Goal: Task Accomplishment & Management: Complete application form

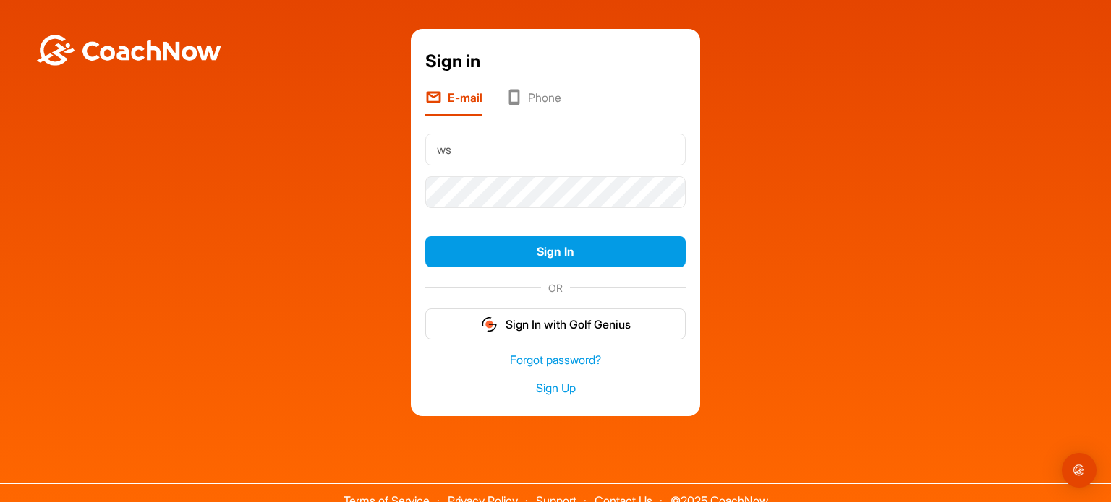
type input "[EMAIL_ADDRESS][DOMAIN_NAME]"
click at [544, 384] on link "Sign Up" at bounding box center [555, 388] width 260 height 17
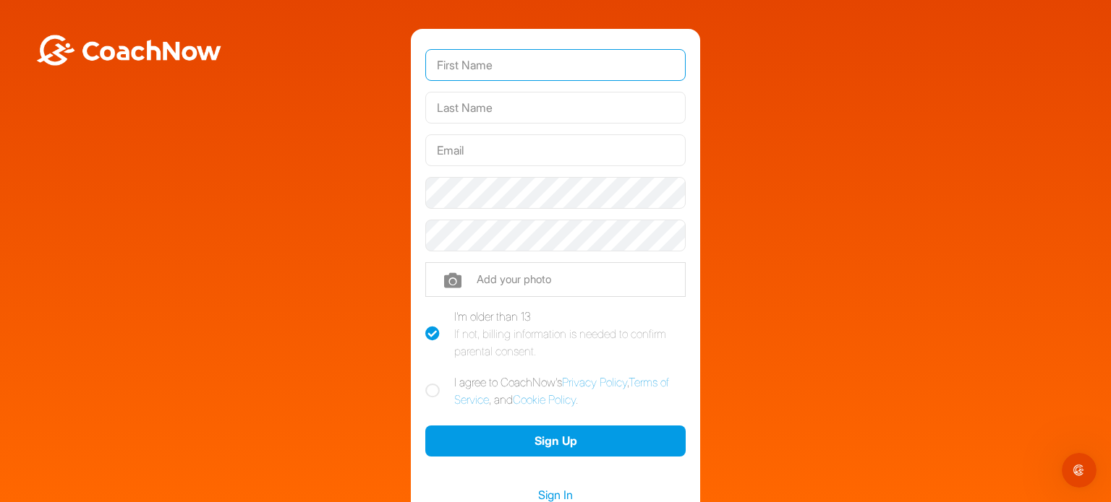
click at [434, 61] on input "text" at bounding box center [555, 65] width 260 height 32
type input "Bill"
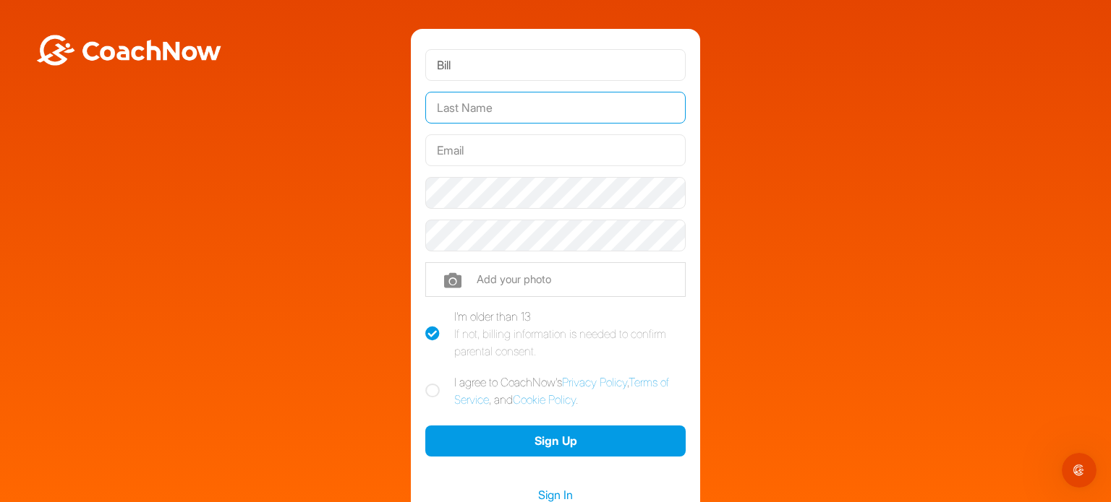
type input "Hrank"
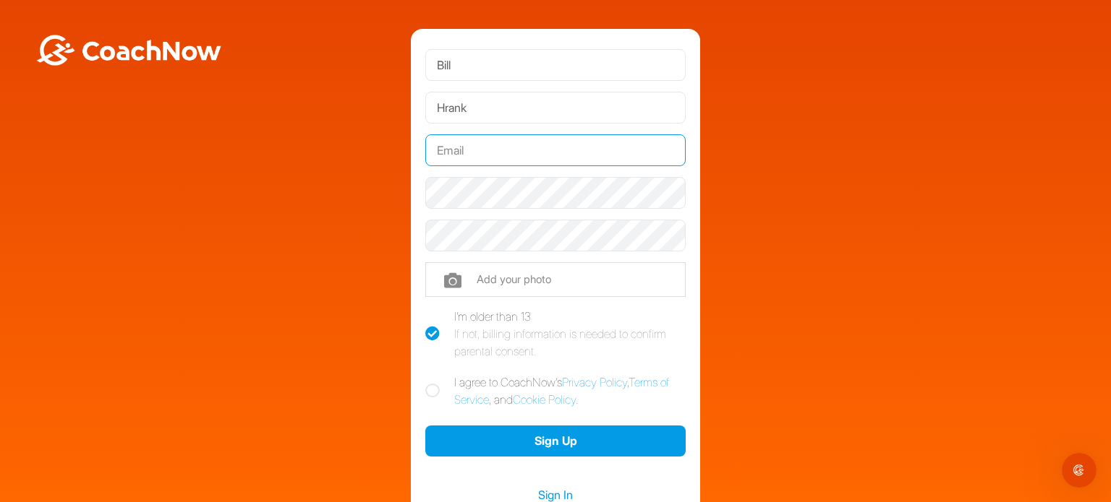
type input "[EMAIL_ADDRESS][DOMAIN_NAME]"
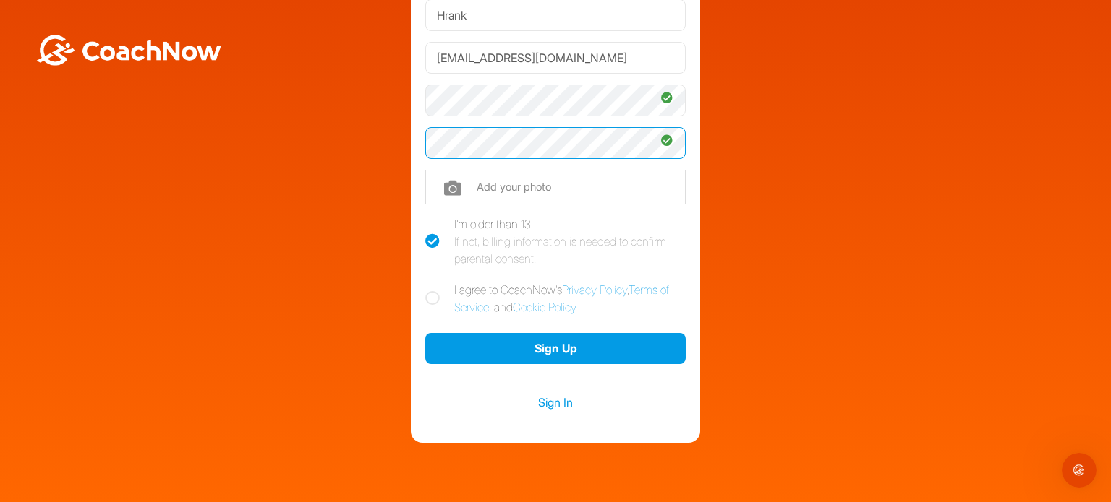
scroll to position [104, 0]
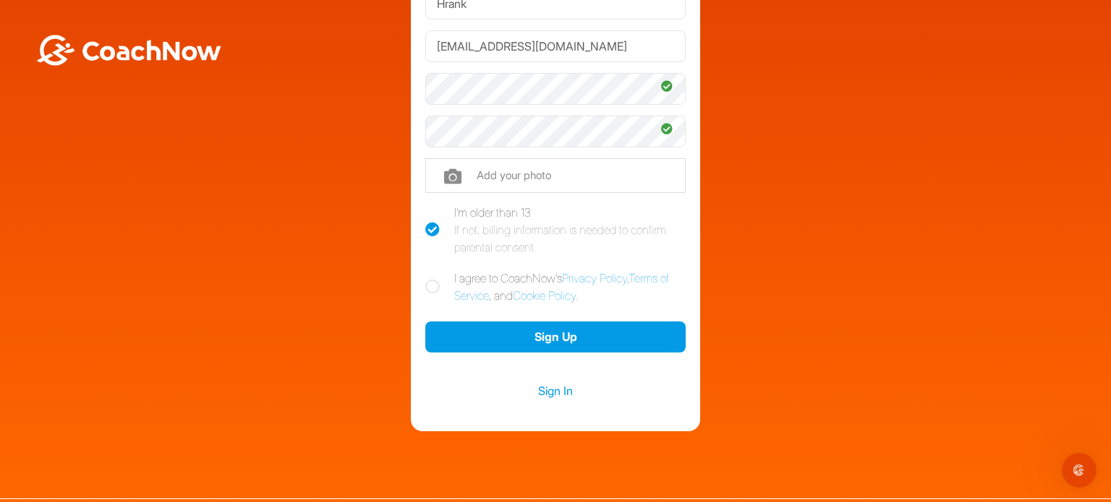
click at [428, 284] on icon at bounding box center [432, 287] width 14 height 14
click at [428, 279] on input "I agree to CoachNow's Privacy Policy , Terms of Service , and Cookie Policy ." at bounding box center [429, 274] width 9 height 9
checkbox input "true"
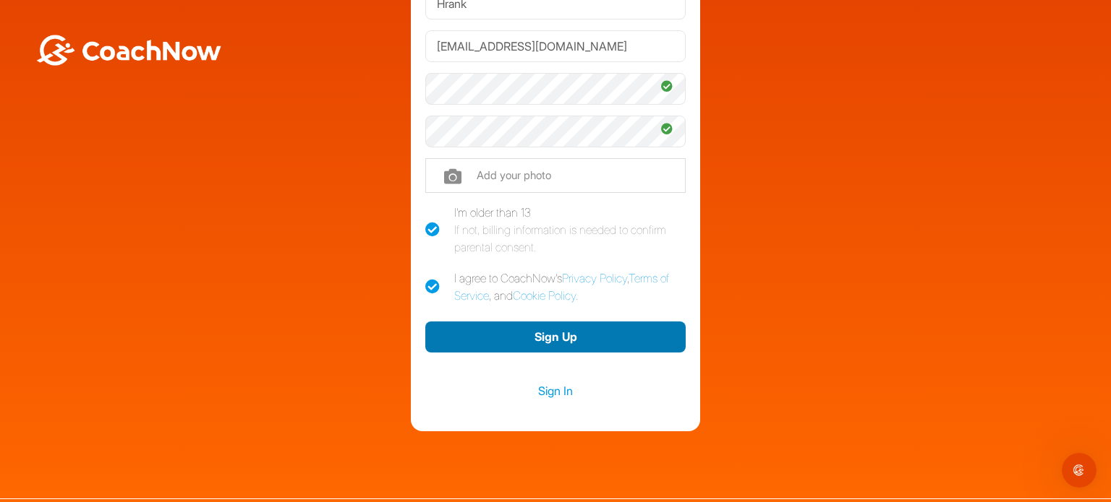
click at [549, 338] on button "Sign Up" at bounding box center [555, 337] width 260 height 31
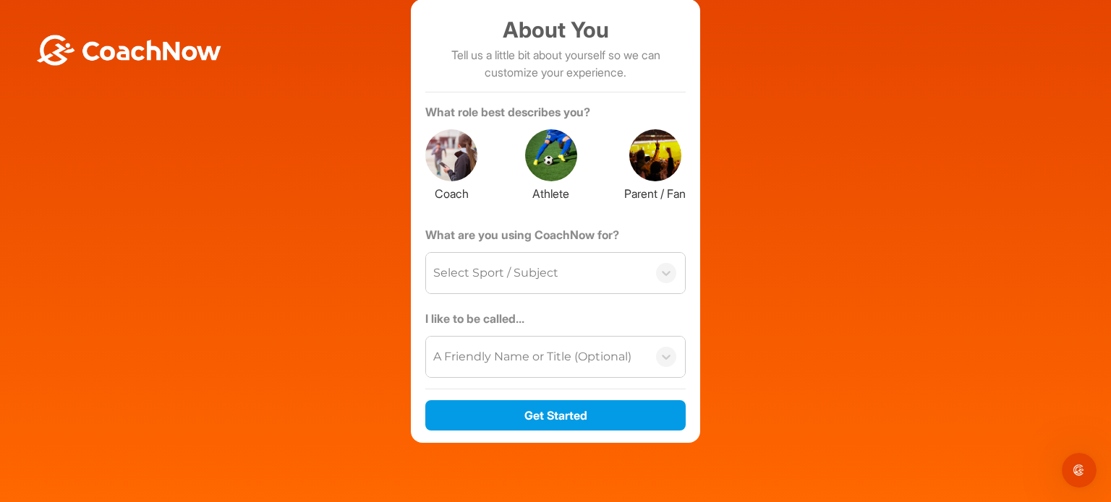
scroll to position [30, 0]
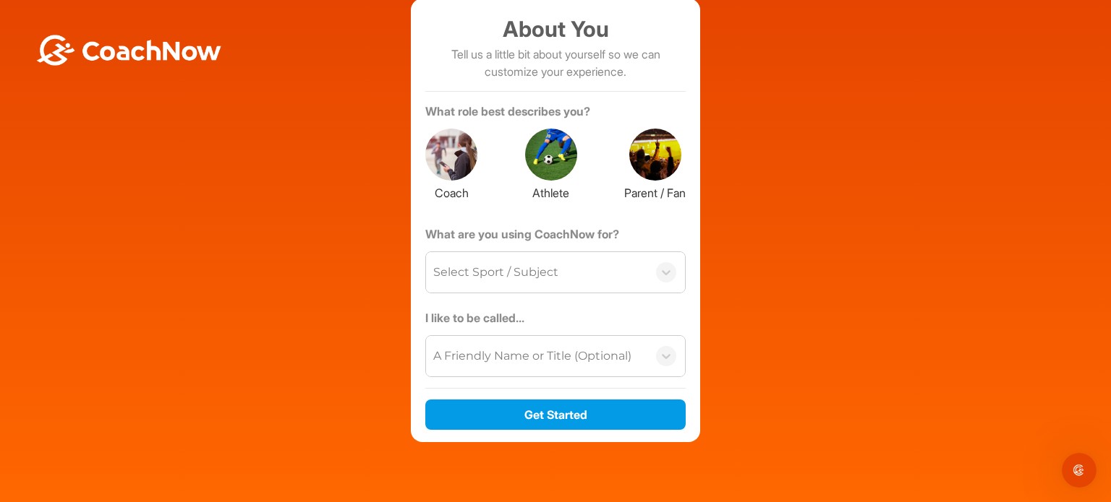
click at [530, 152] on div at bounding box center [551, 155] width 52 height 52
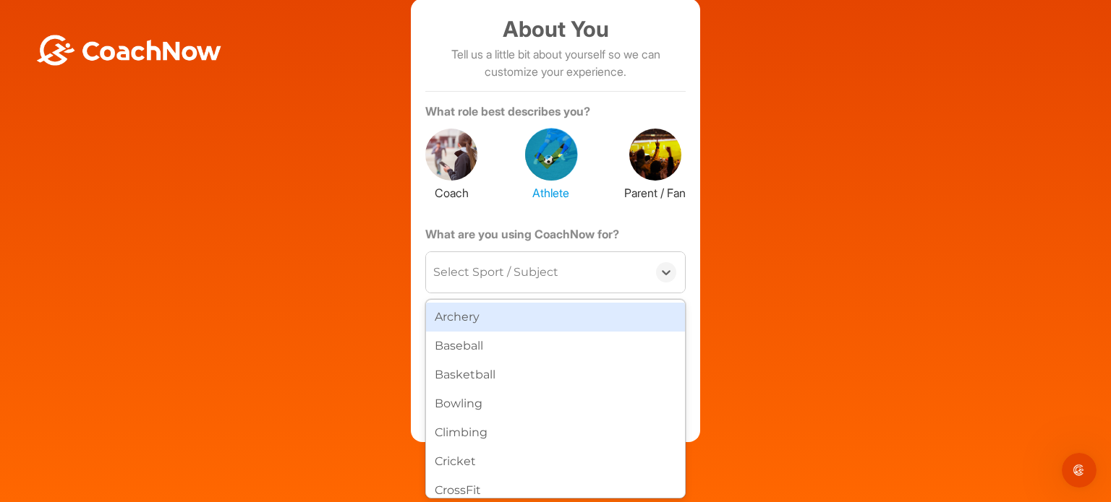
click at [539, 268] on div "Select Sport / Subject" at bounding box center [495, 272] width 125 height 17
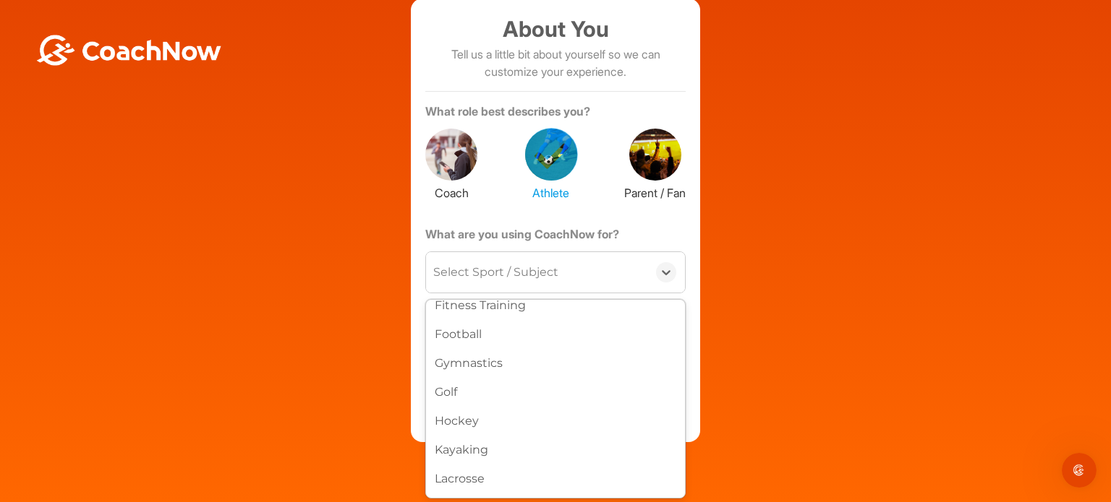
scroll to position [313, 0]
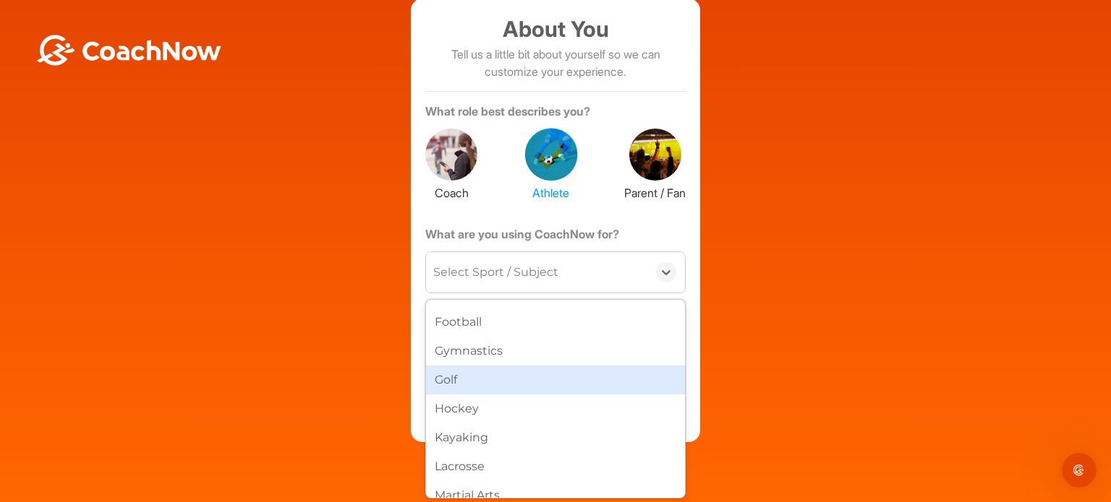
click at [452, 380] on div "Golf" at bounding box center [555, 380] width 259 height 29
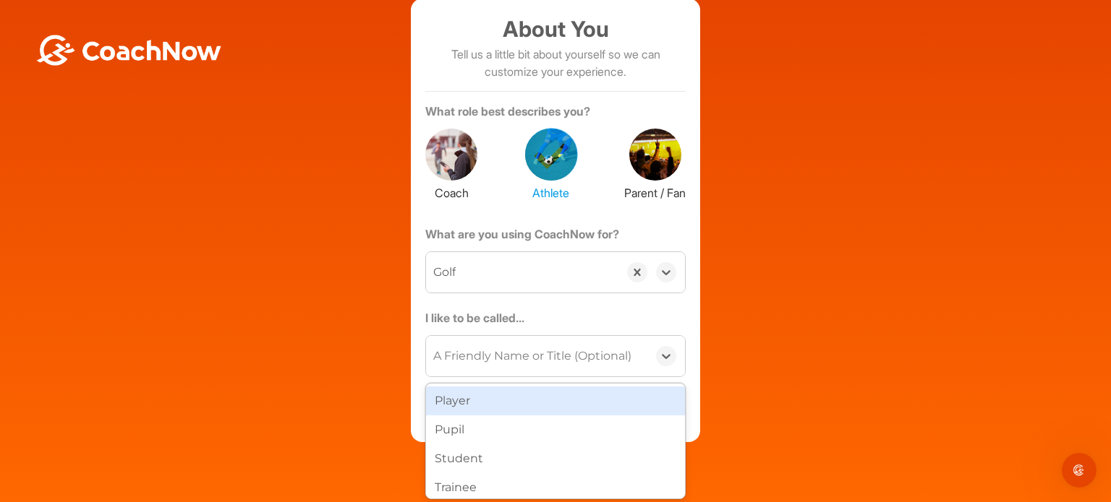
click at [435, 356] on div "A Friendly Name or Title (Optional)" at bounding box center [532, 356] width 198 height 17
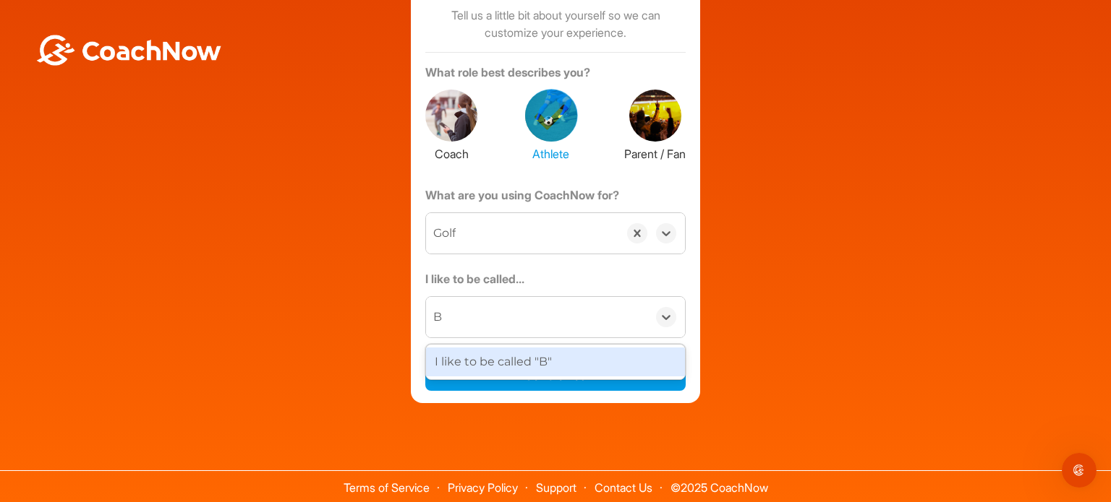
scroll to position [0, 0]
type input "Bill"
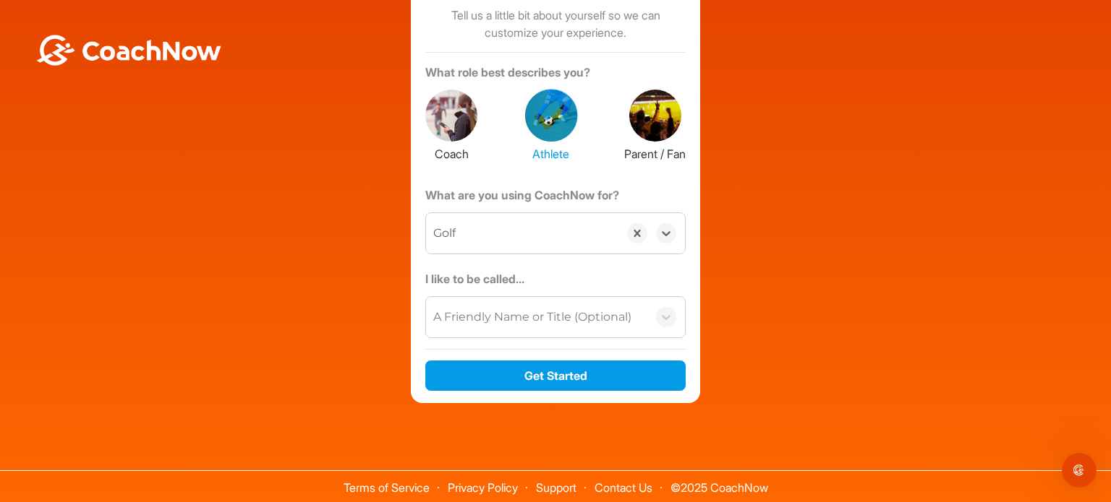
click at [715, 316] on div "About You Tell us a little bit about yourself so we can customize your experien…" at bounding box center [555, 182] width 1096 height 444
click at [627, 320] on div "A Friendly Name or Title (Optional)" at bounding box center [532, 317] width 198 height 17
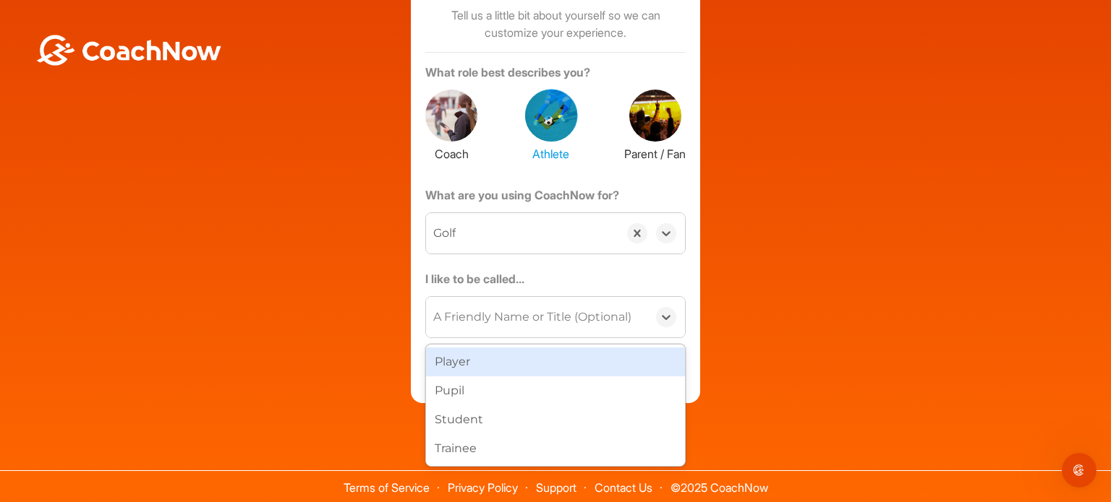
click at [573, 358] on div "Player" at bounding box center [555, 362] width 259 height 29
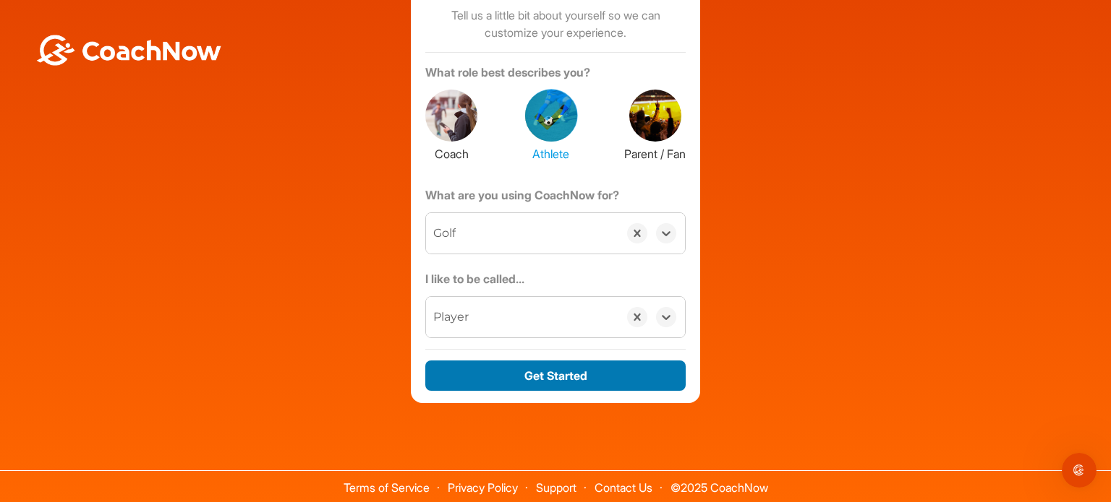
click at [555, 375] on button "Get Started" at bounding box center [555, 376] width 260 height 31
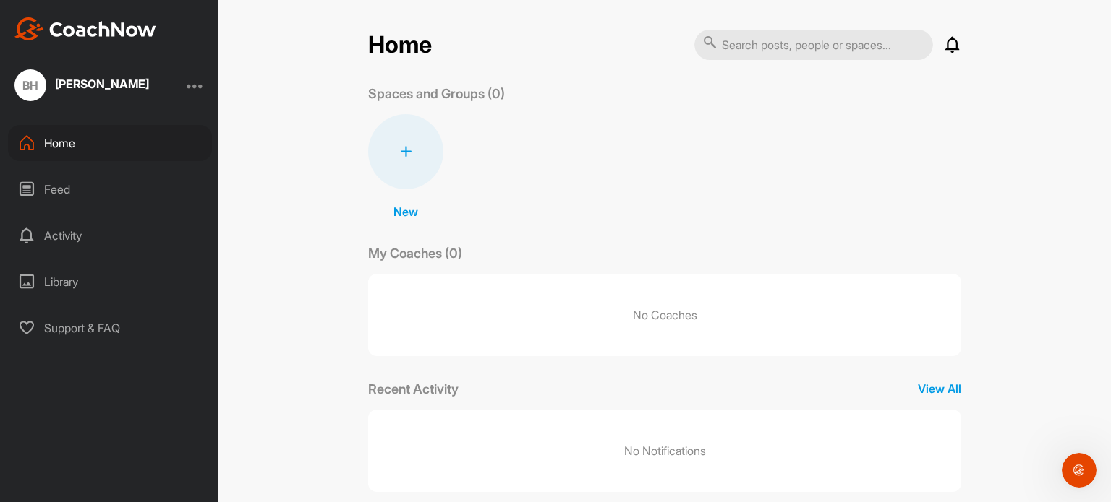
click at [64, 141] on div "Home" at bounding box center [110, 143] width 204 height 36
click at [703, 45] on icon at bounding box center [710, 42] width 14 height 14
